Goal: Use online tool/utility

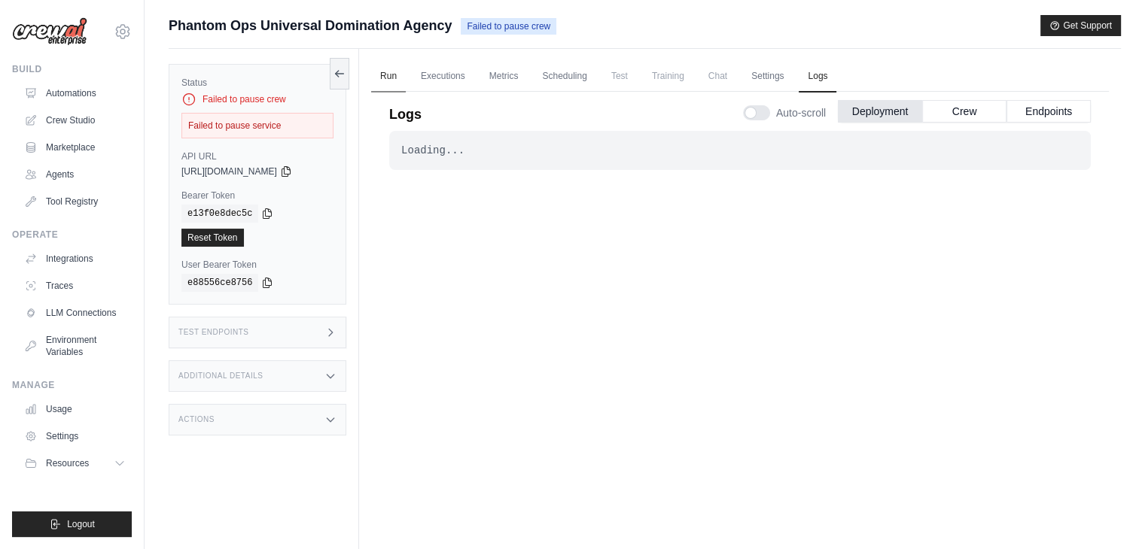
click at [398, 74] on link "Run" at bounding box center [388, 77] width 35 height 32
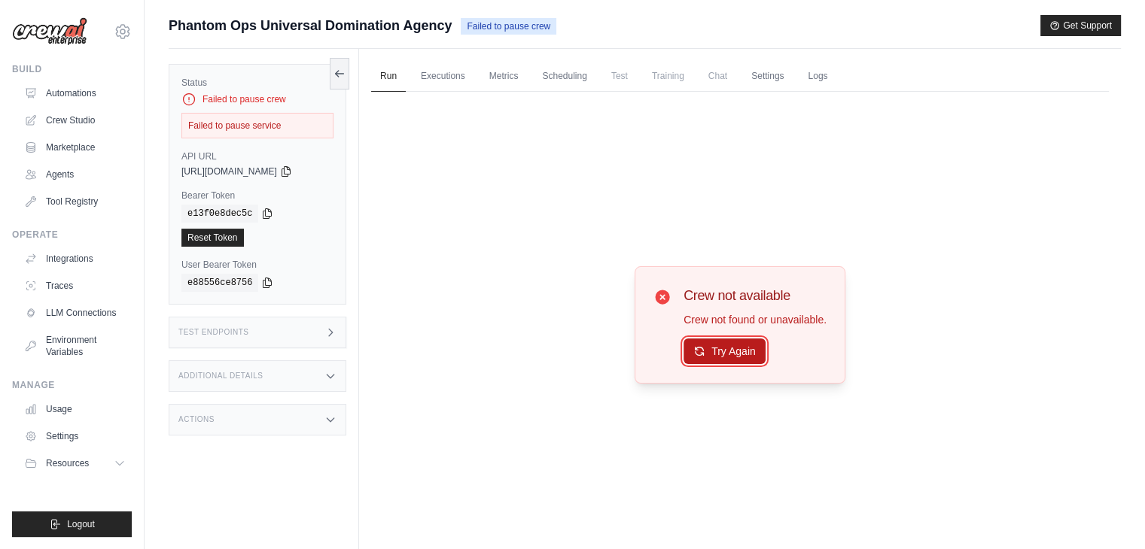
click at [711, 357] on button "Try Again" at bounding box center [724, 352] width 82 height 26
